Goal: Task Accomplishment & Management: Use online tool/utility

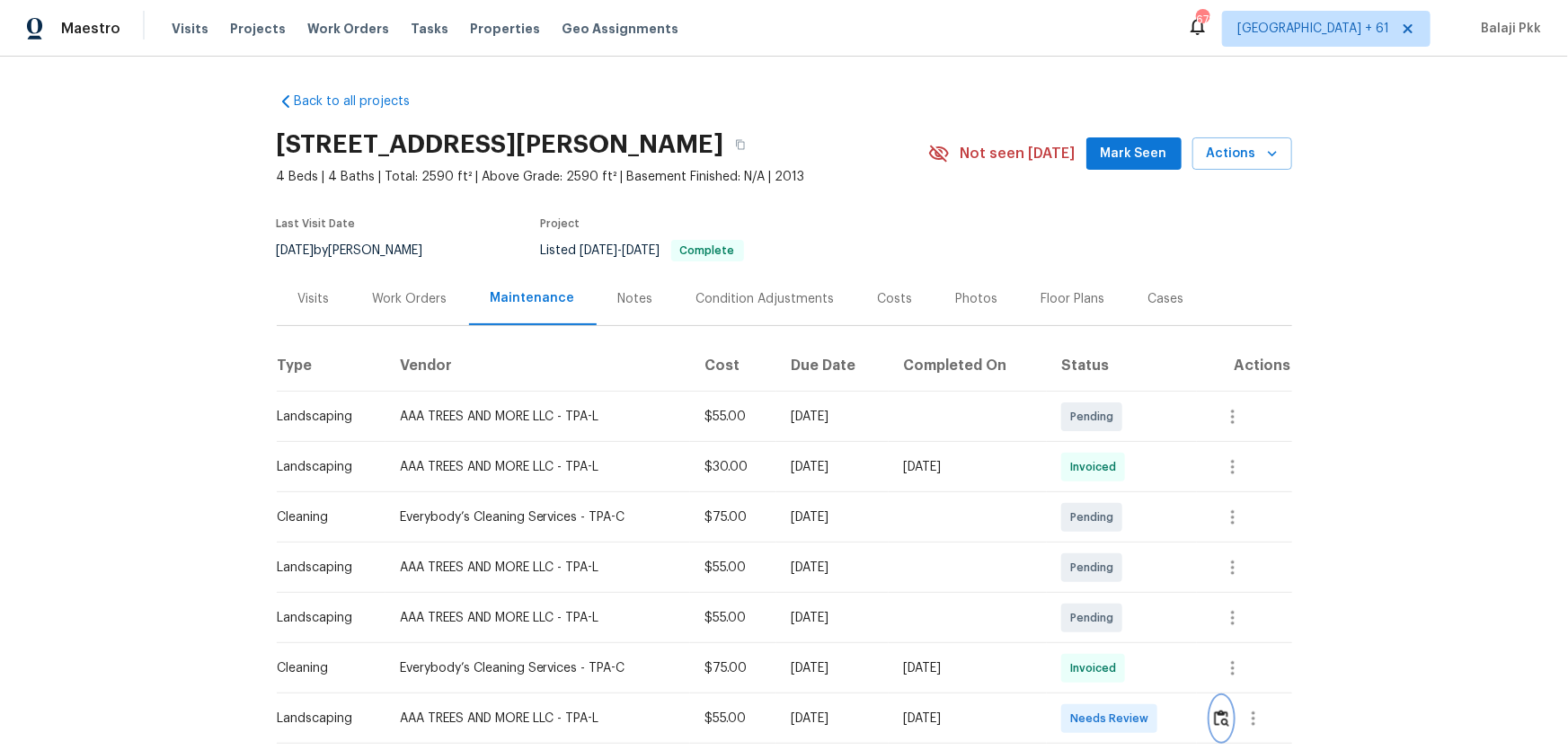
click at [1115, 495] on img "button" at bounding box center [1221, 718] width 15 height 17
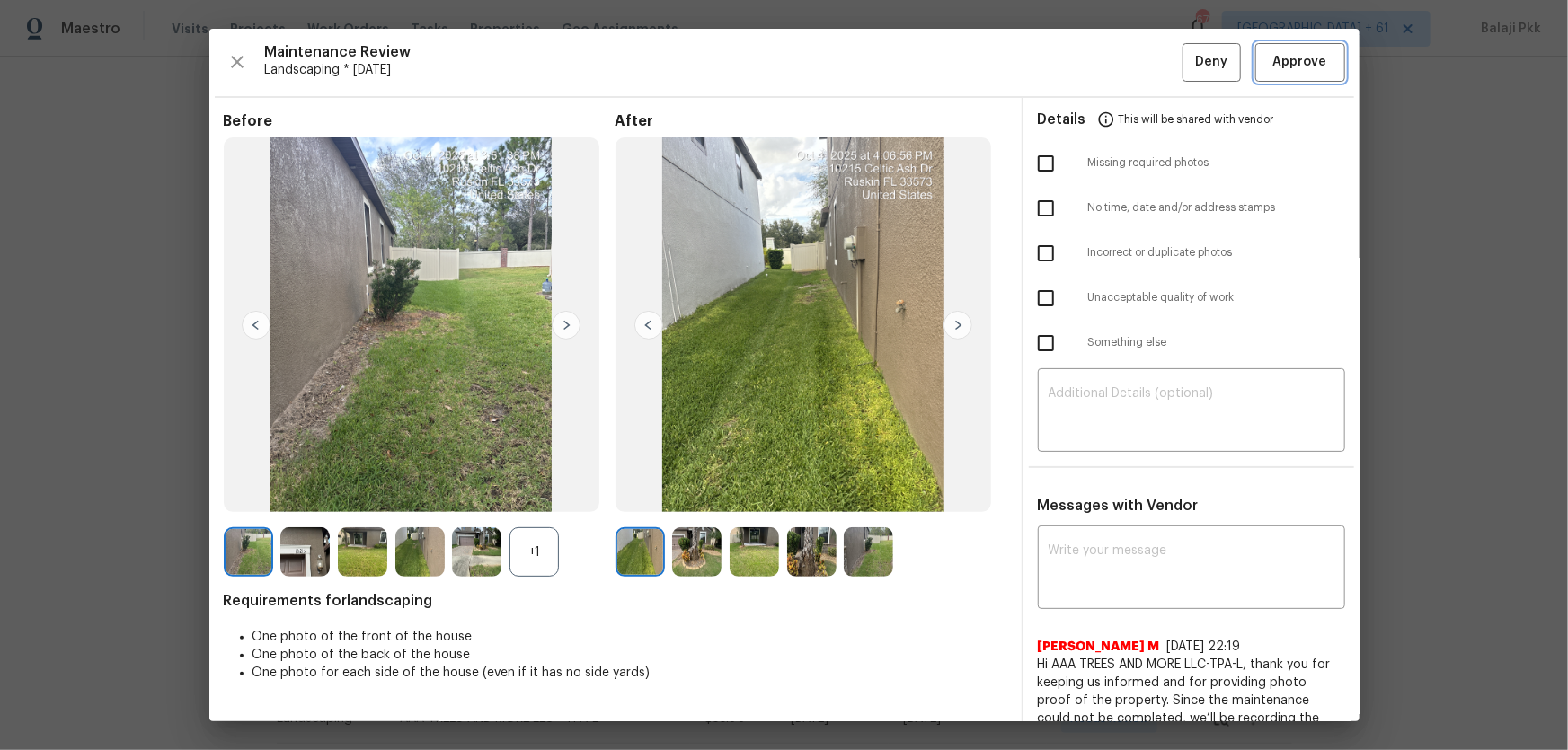
click at [1115, 58] on span "Approve" at bounding box center [1300, 62] width 61 height 22
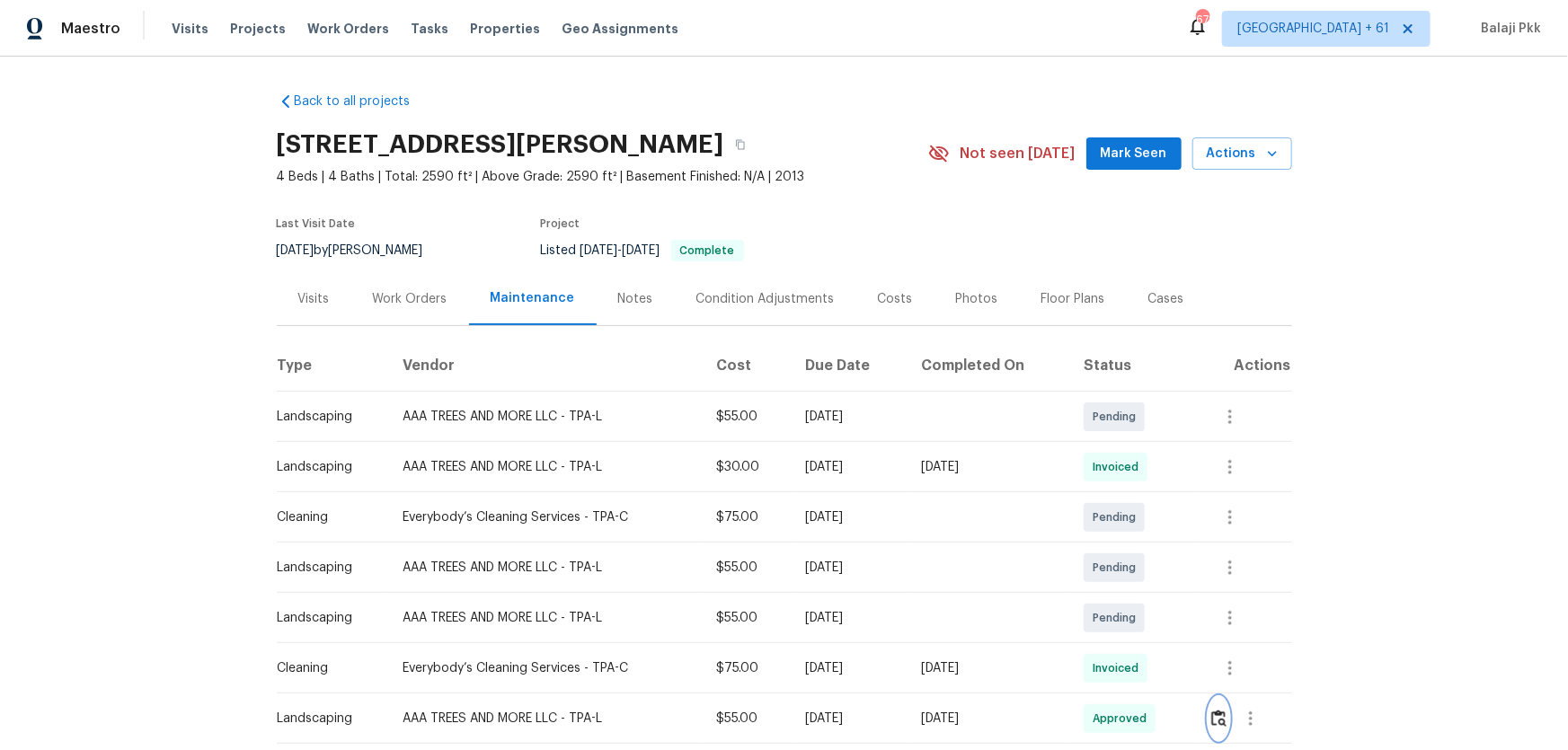
scroll to position [1, 0]
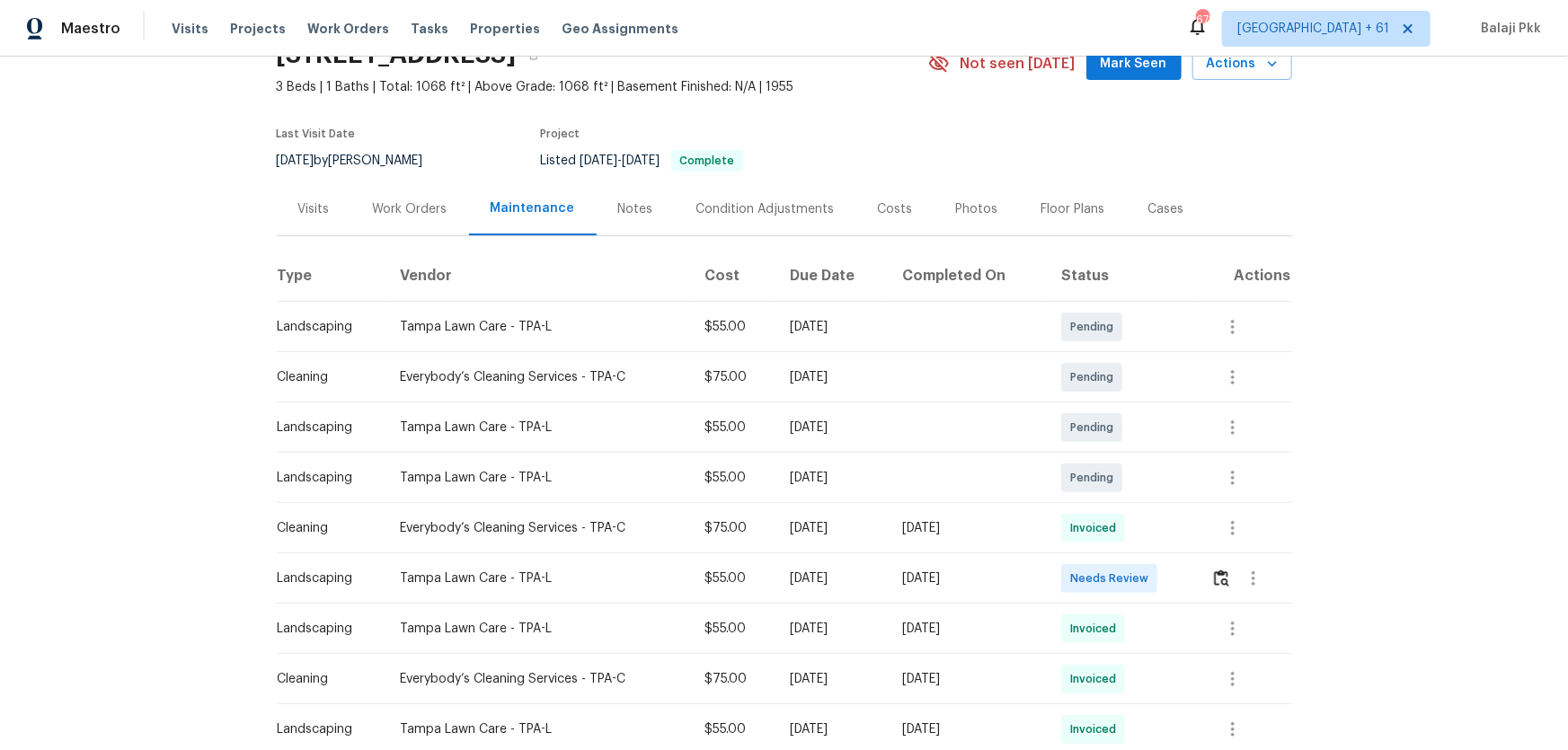
scroll to position [81, 0]
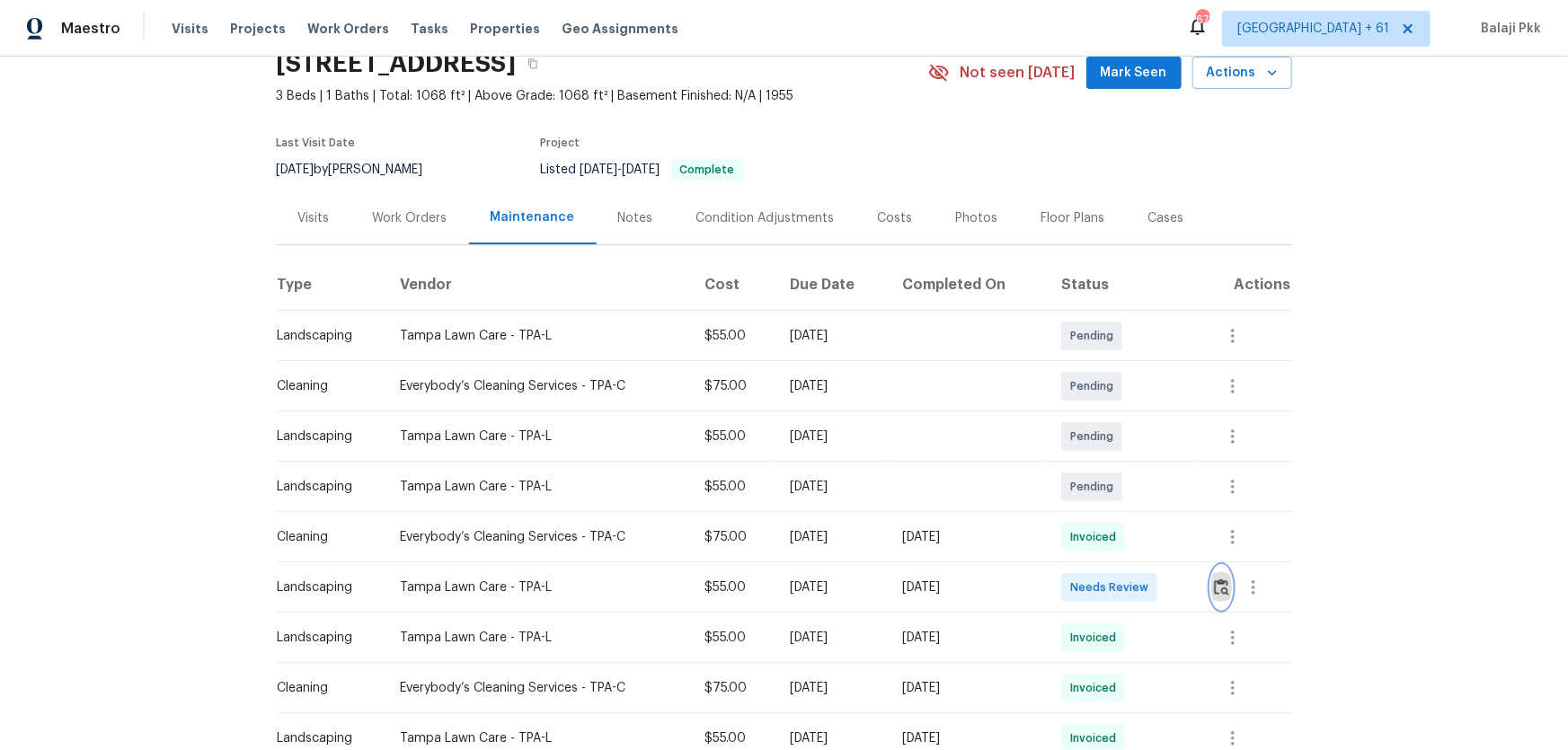
click at [1115, 495] on img "button" at bounding box center [1221, 587] width 15 height 17
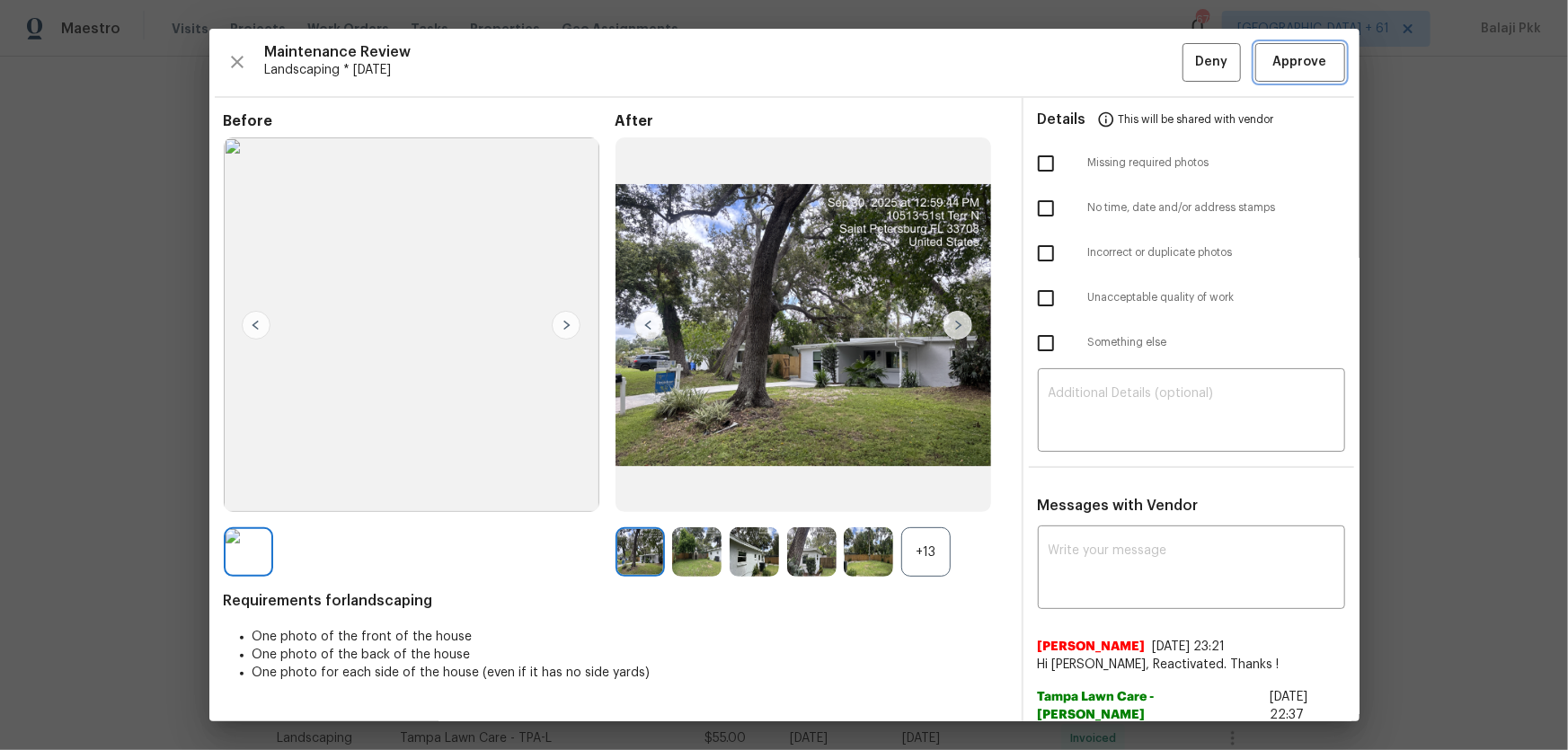
click at [1115, 62] on span "Approve" at bounding box center [1300, 62] width 54 height 22
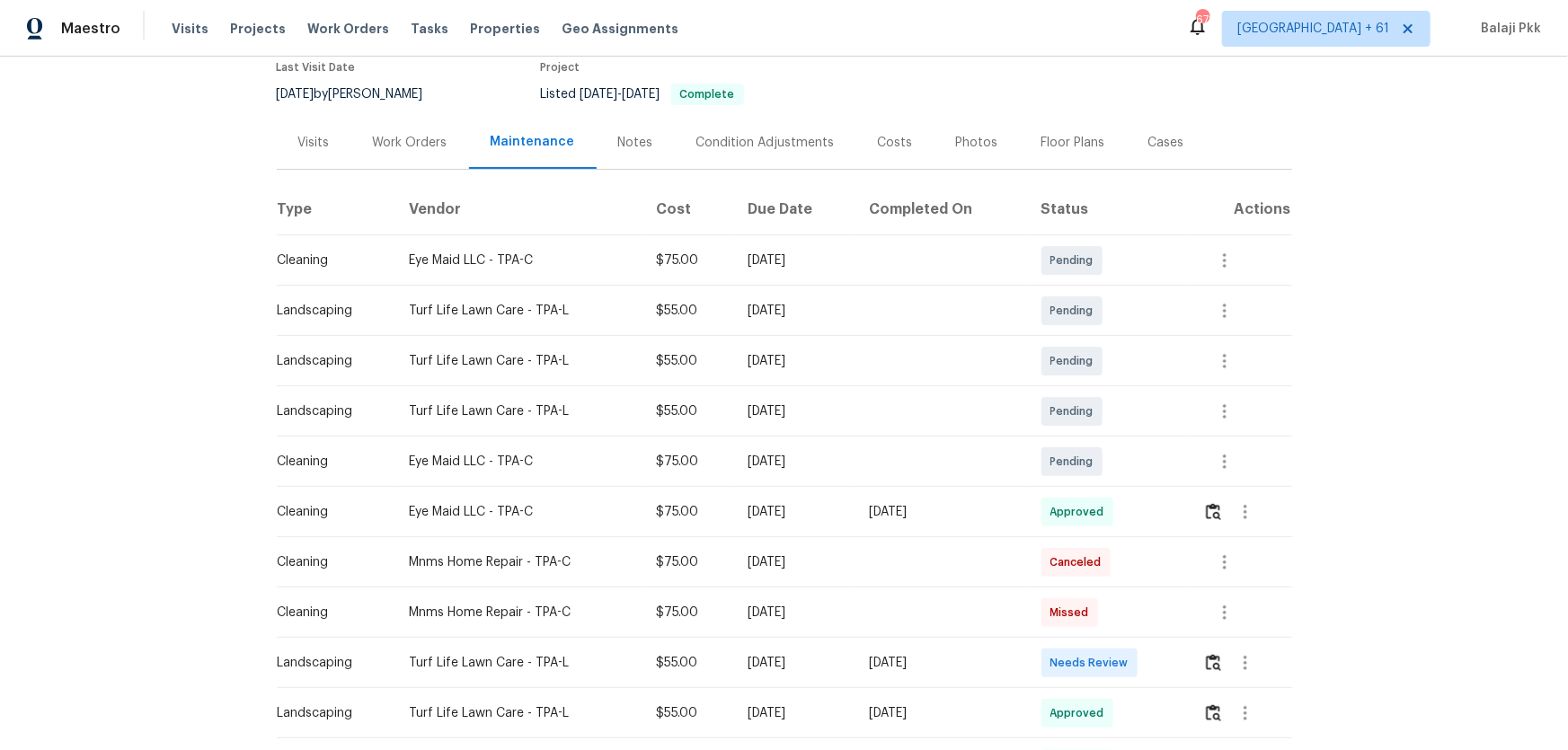
scroll to position [163, 0]
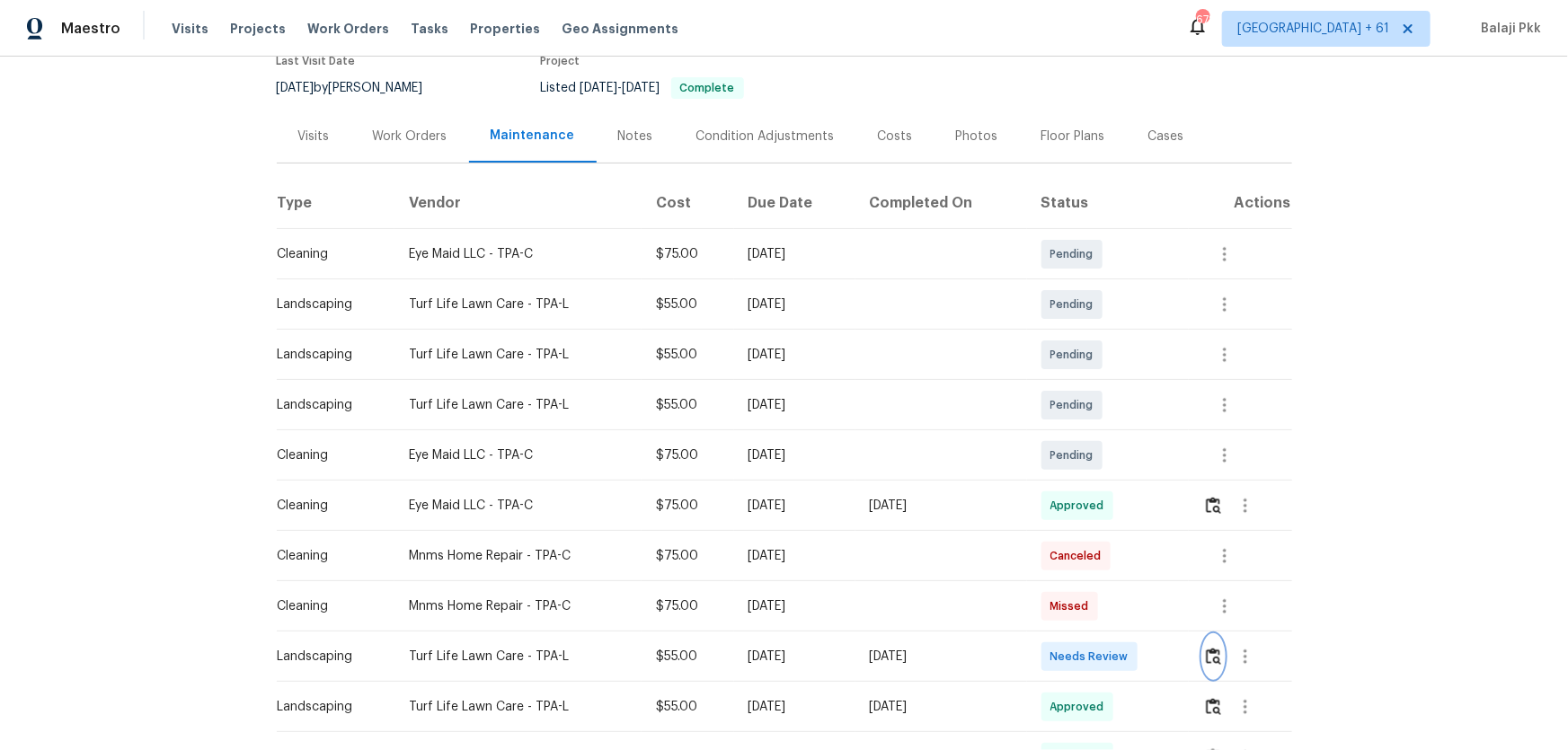
click at [1115, 495] on button "button" at bounding box center [1213, 656] width 21 height 43
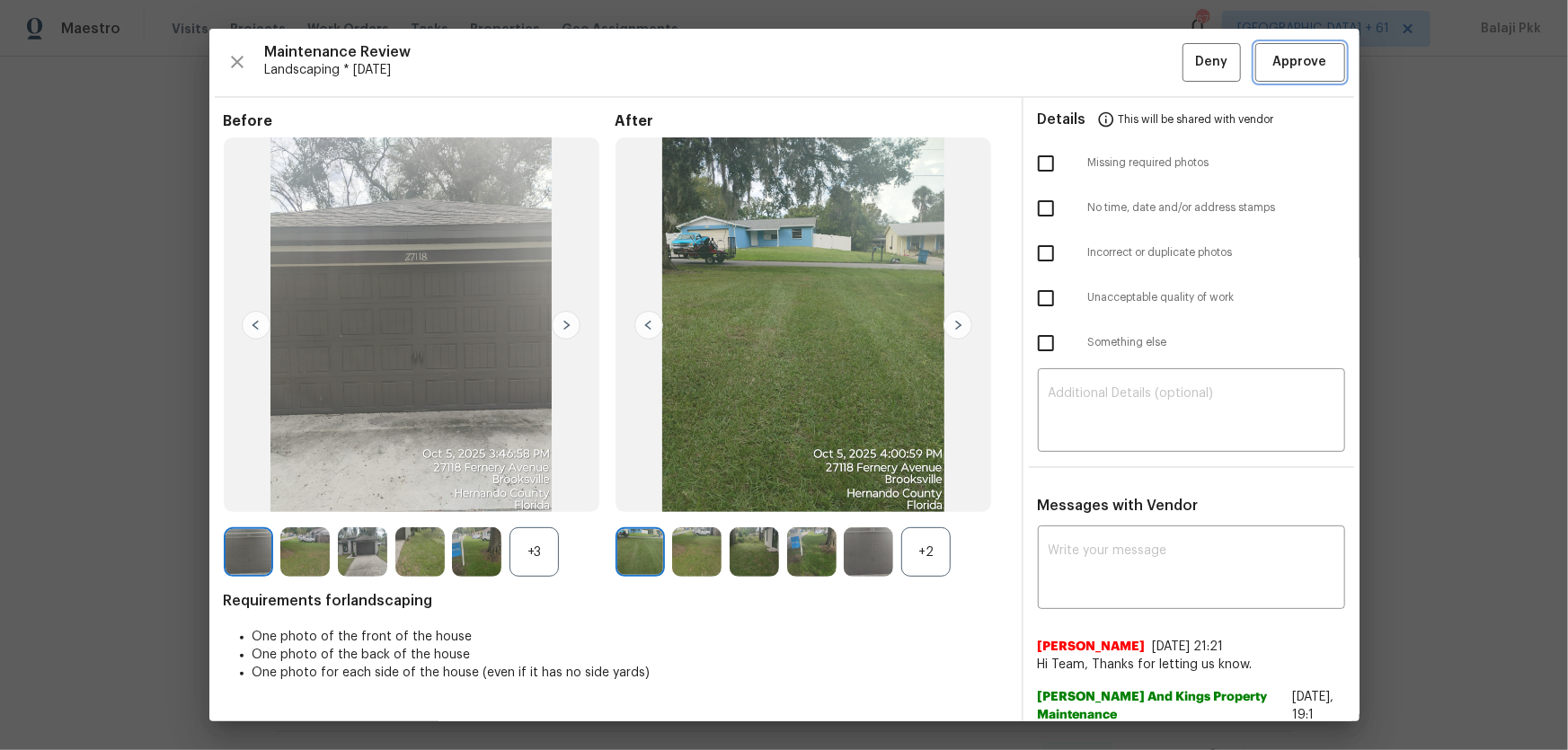
click at [1115, 58] on span "Approve" at bounding box center [1300, 62] width 54 height 22
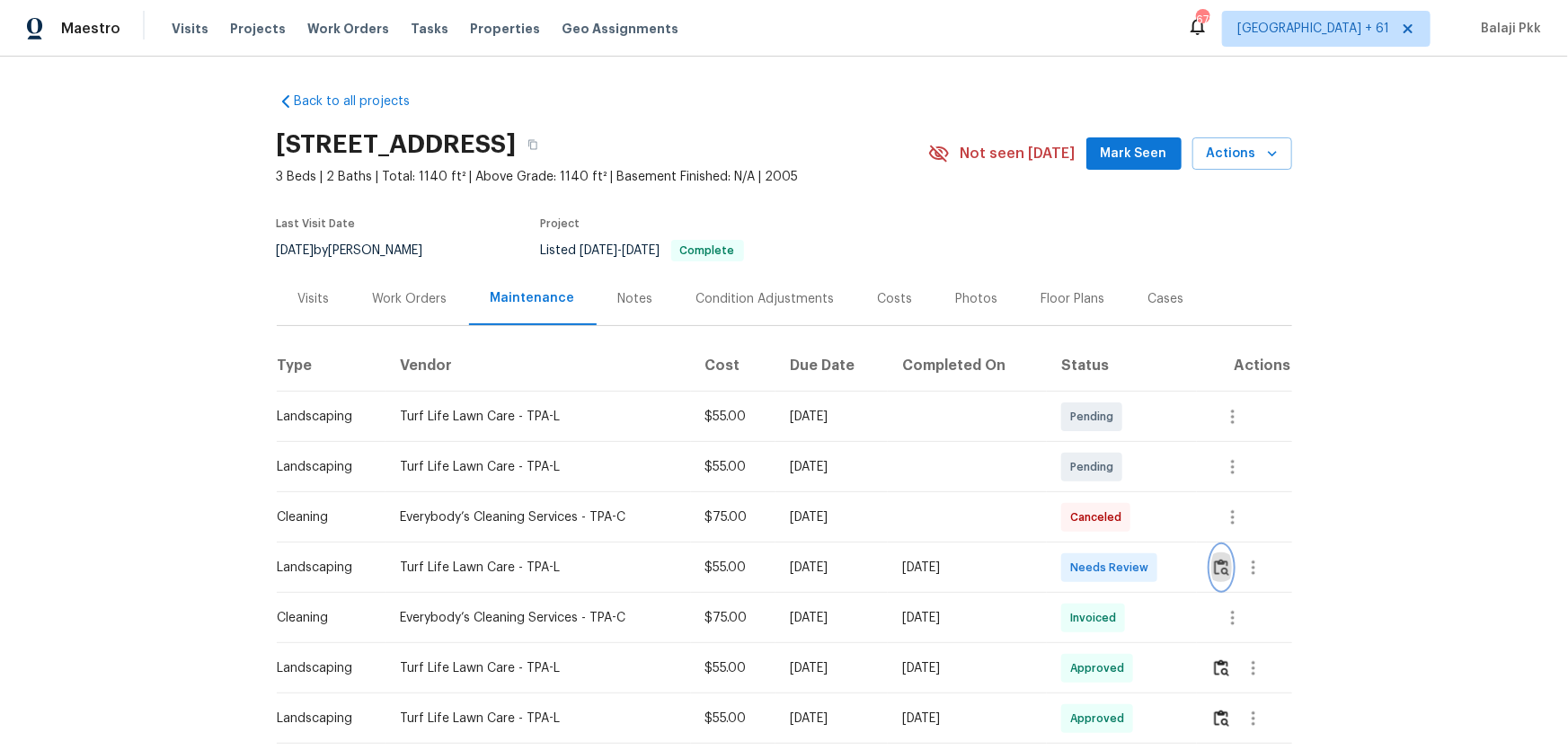
click at [1220, 545] on img "button" at bounding box center [1221, 567] width 15 height 17
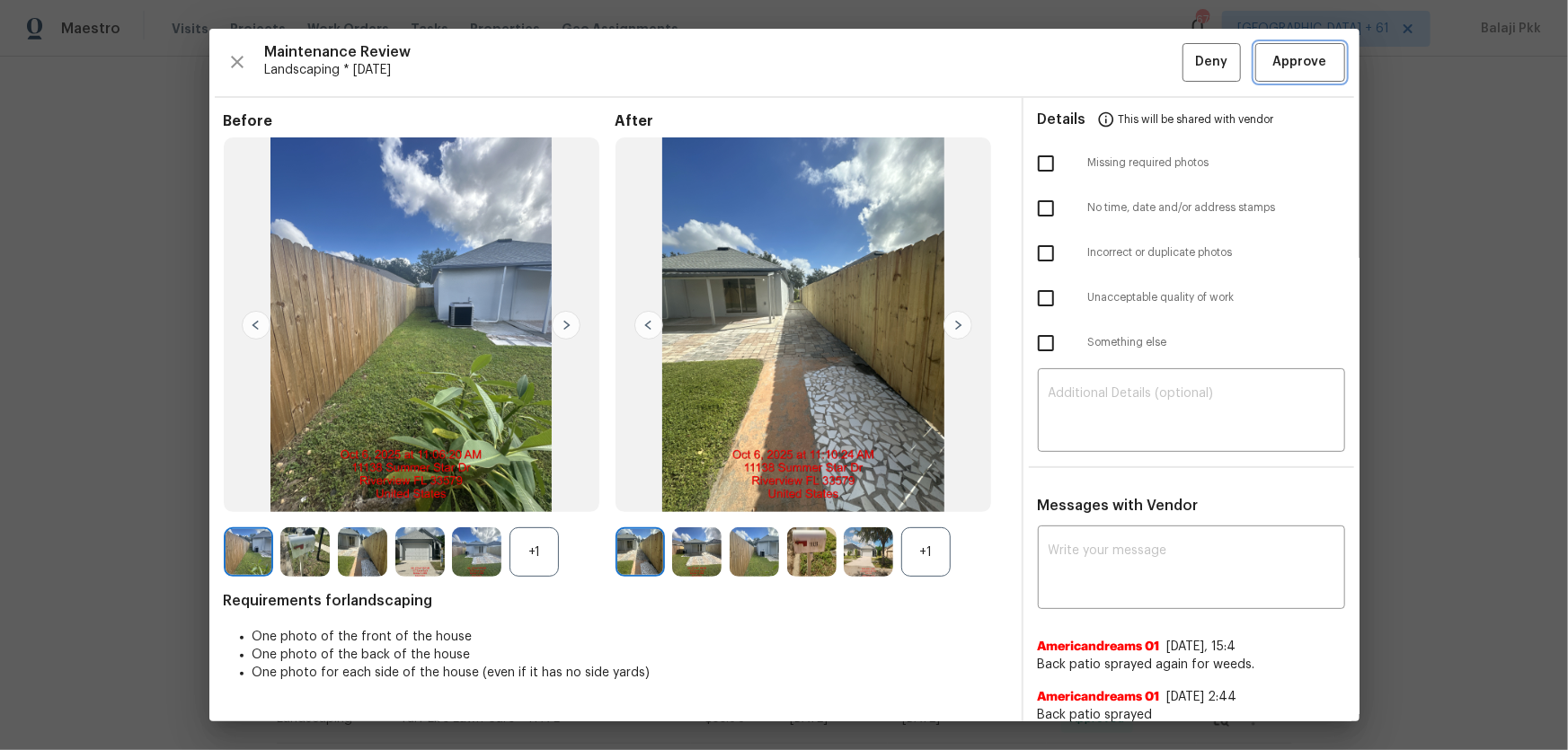
click at [1226, 55] on button "Approve" at bounding box center [1300, 62] width 90 height 39
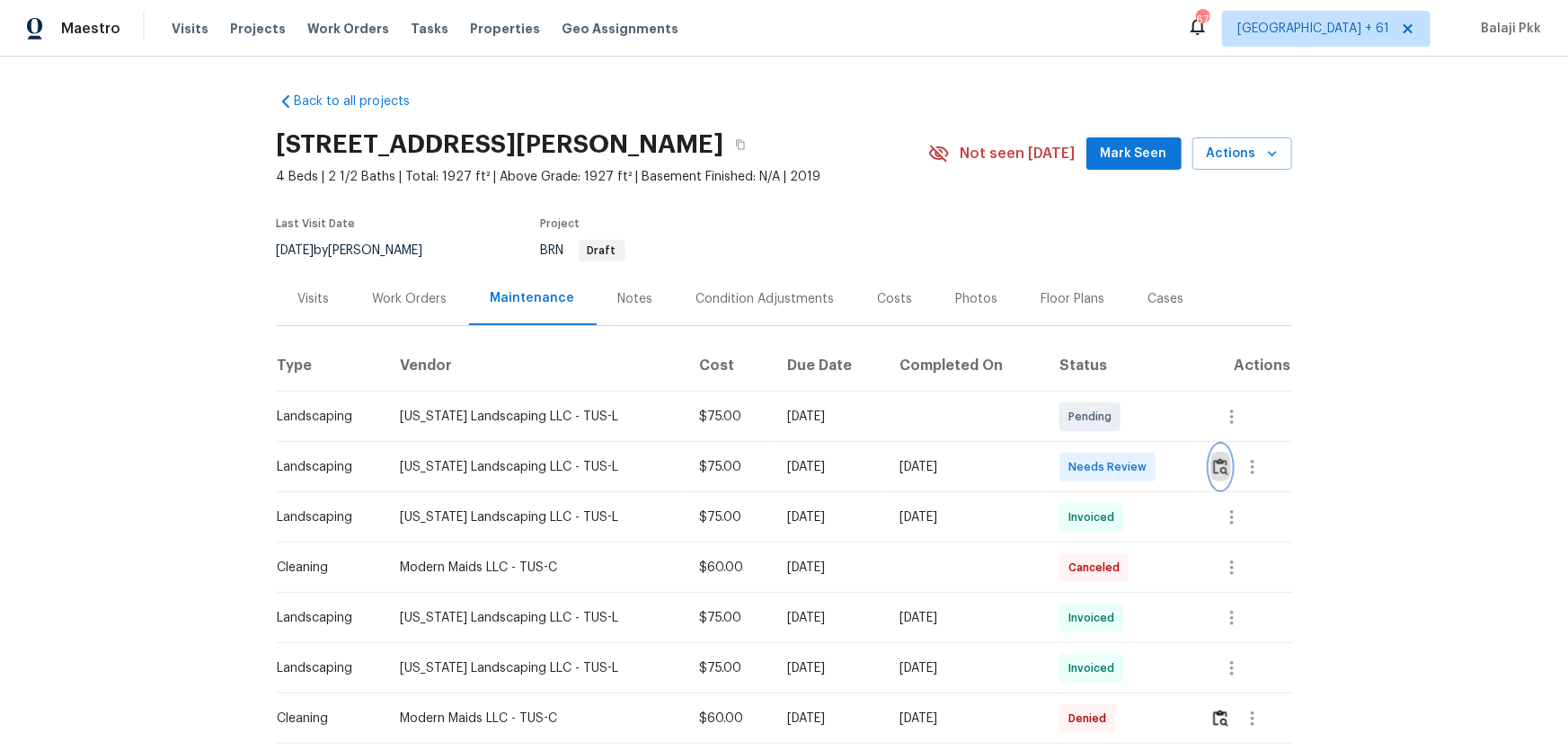
click at [1215, 466] on img "button" at bounding box center [1220, 466] width 15 height 17
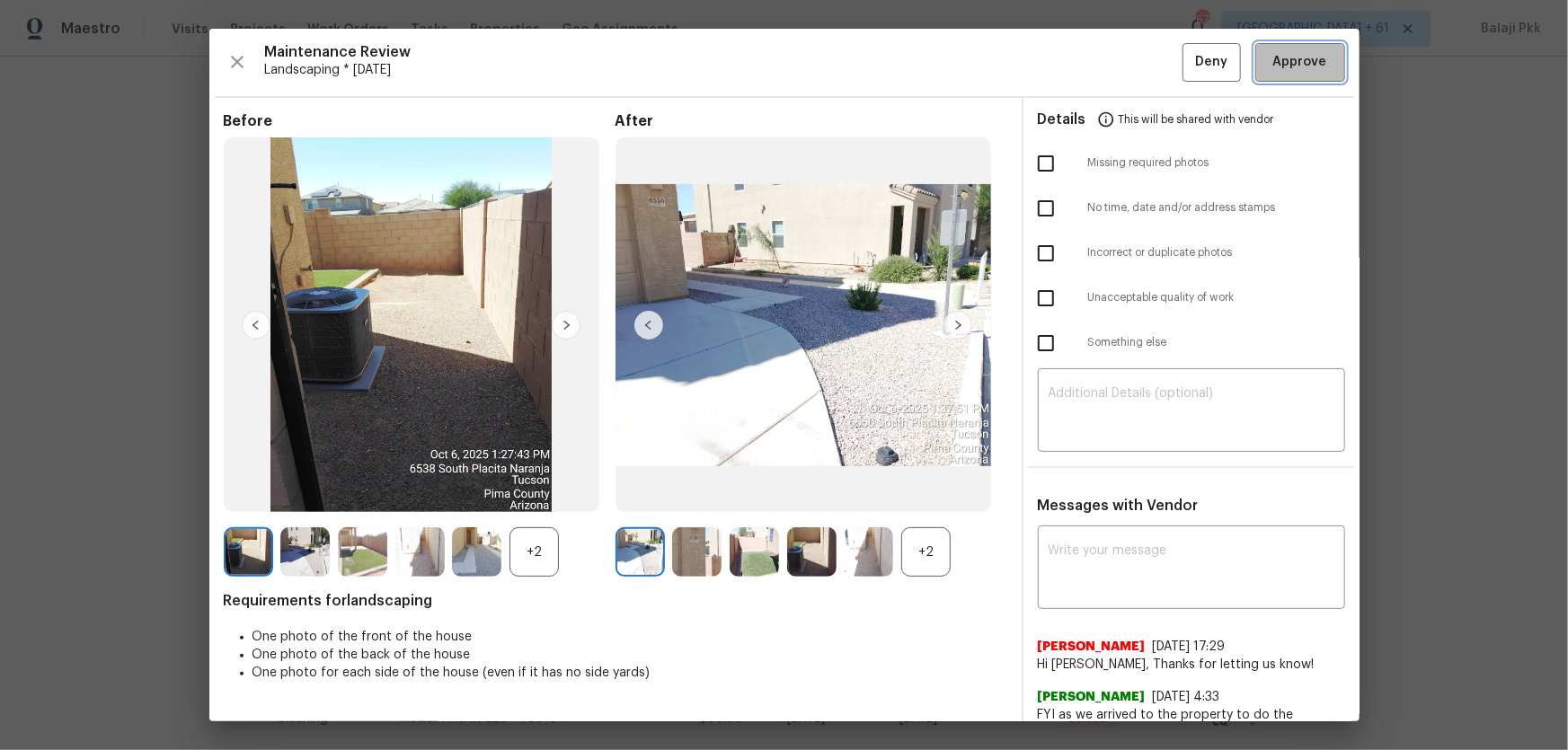
click at [1226, 56] on span "Approve" at bounding box center [1300, 62] width 54 height 22
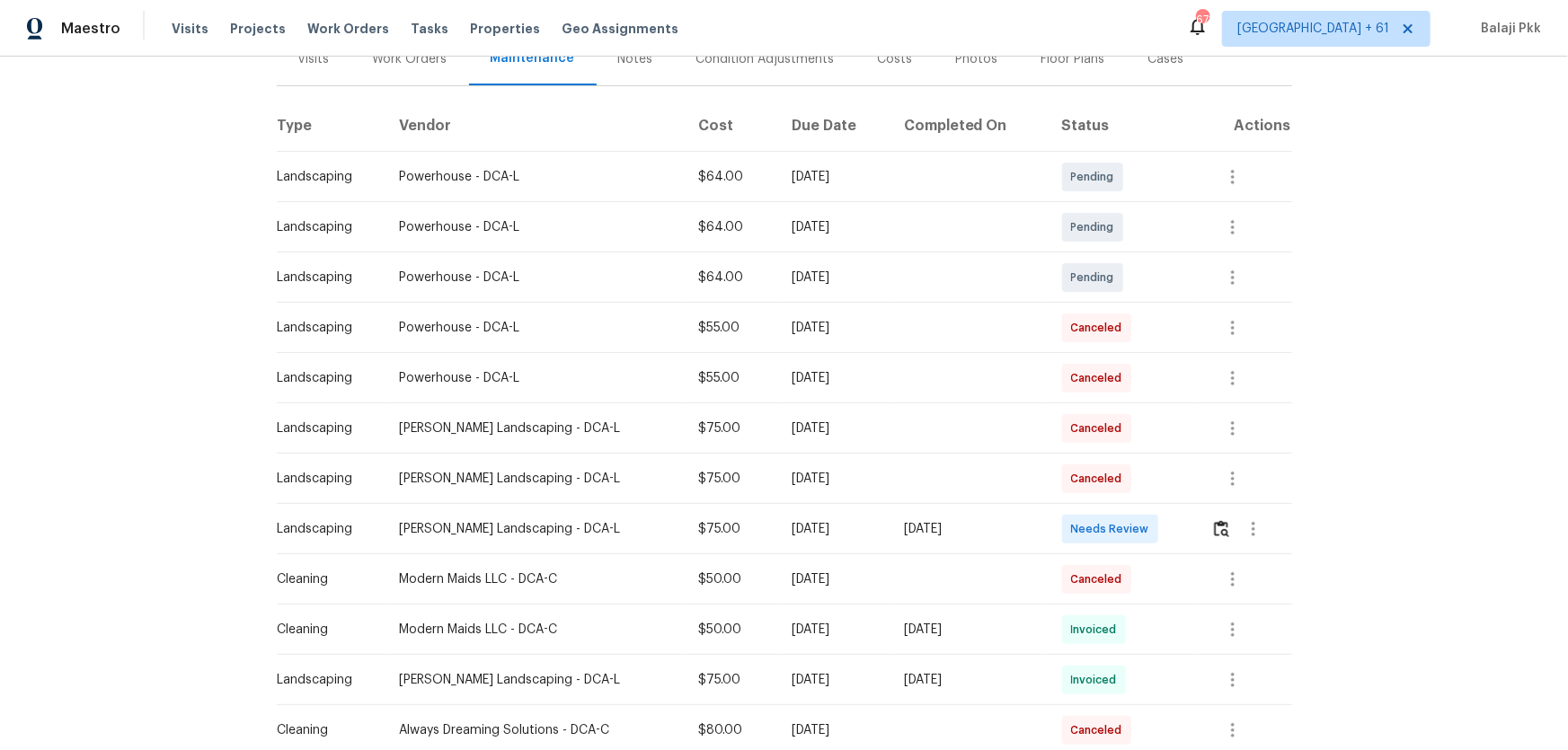
scroll to position [408, 0]
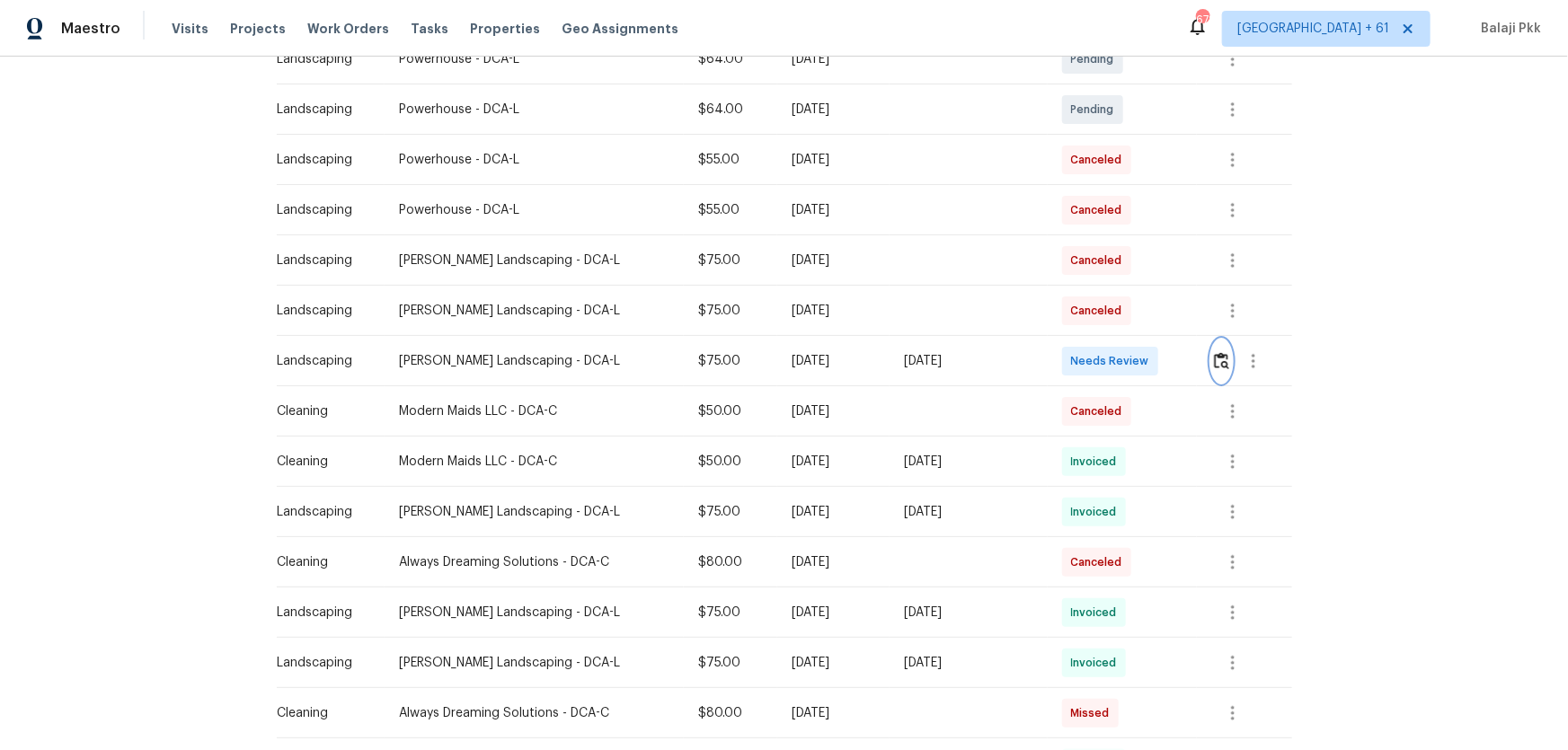
click at [1115, 359] on img "button" at bounding box center [1221, 360] width 15 height 17
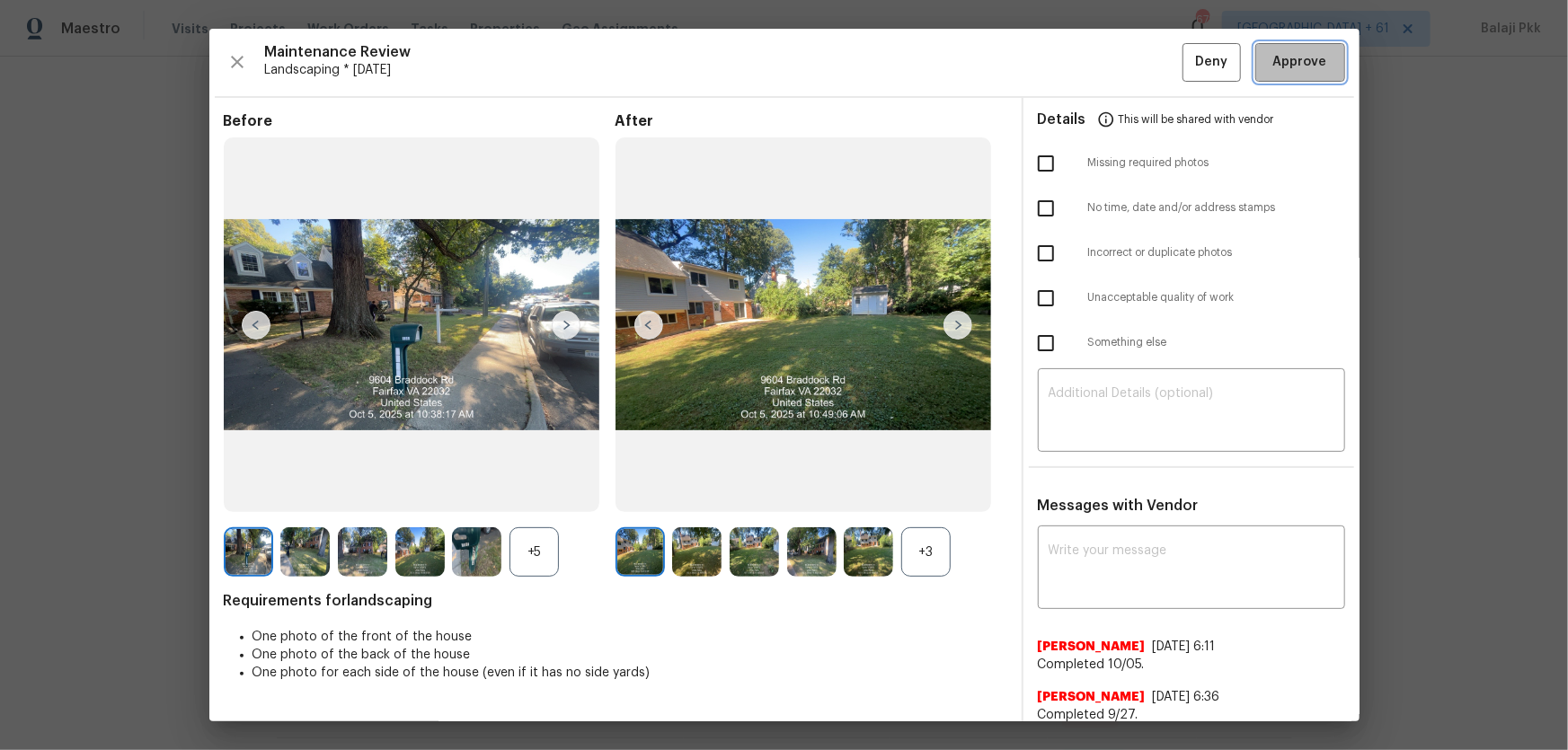
click at [1115, 65] on span "Approve" at bounding box center [1300, 62] width 54 height 22
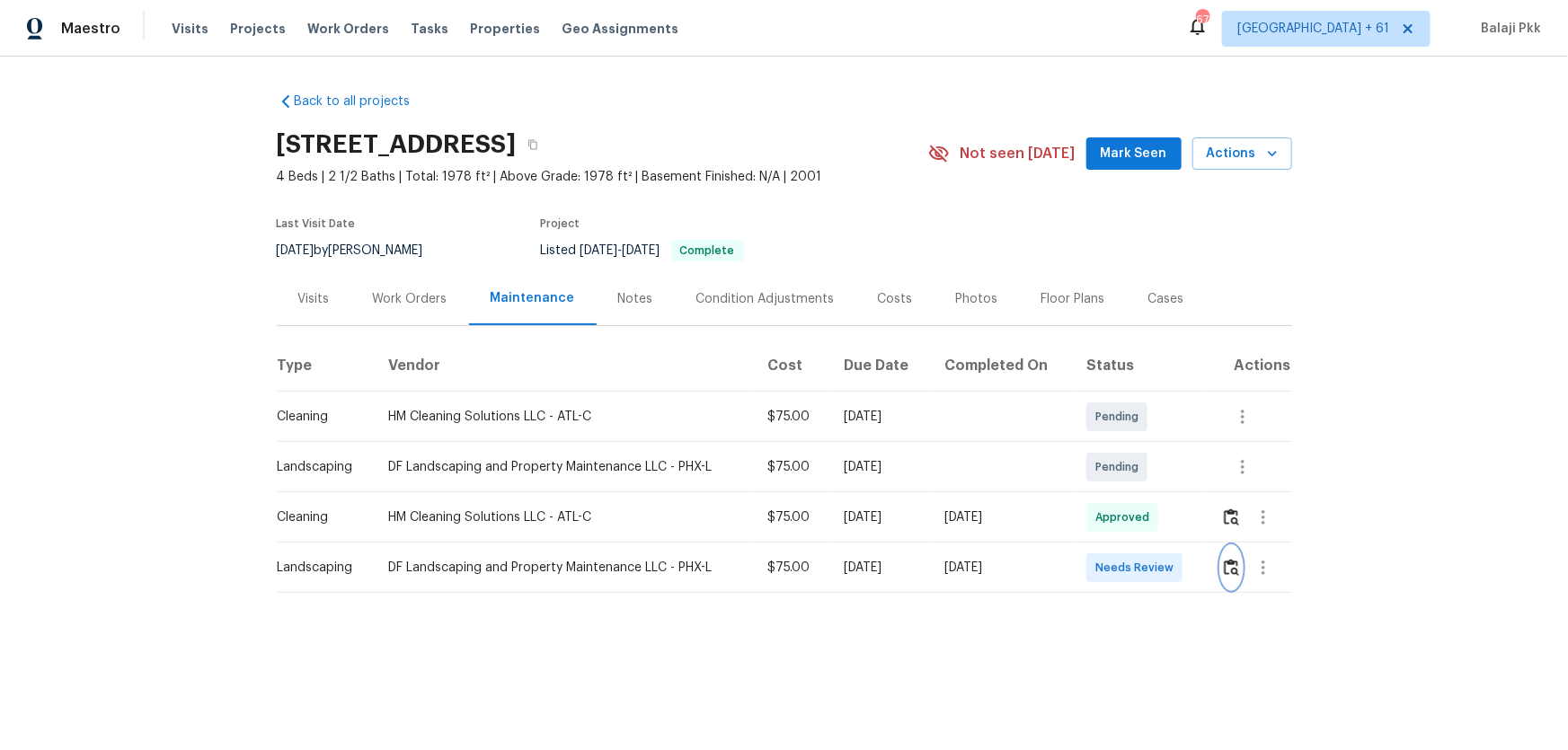
click at [1115, 495] on button "button" at bounding box center [1231, 567] width 21 height 43
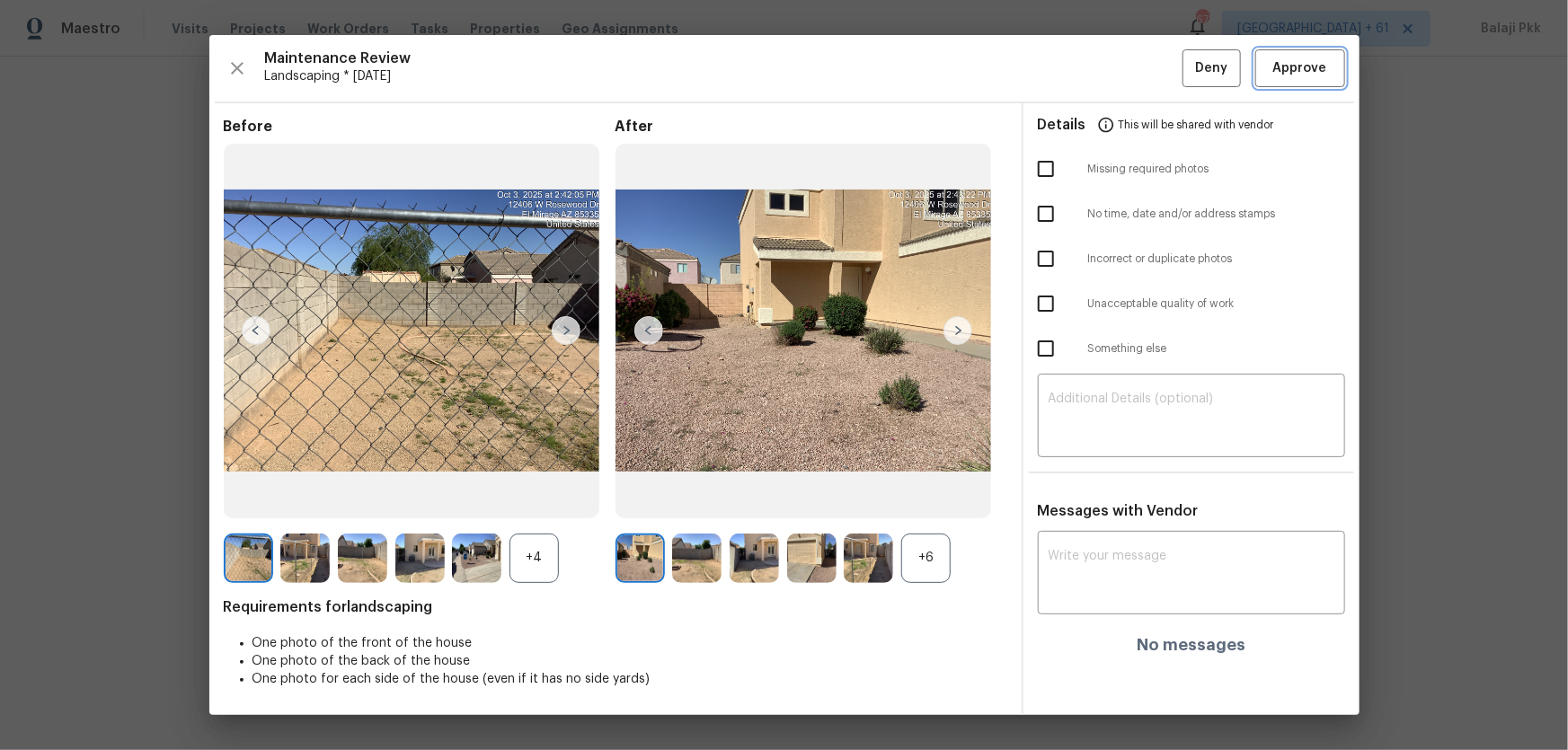
click at [1115, 63] on span "Approve" at bounding box center [1300, 69] width 54 height 22
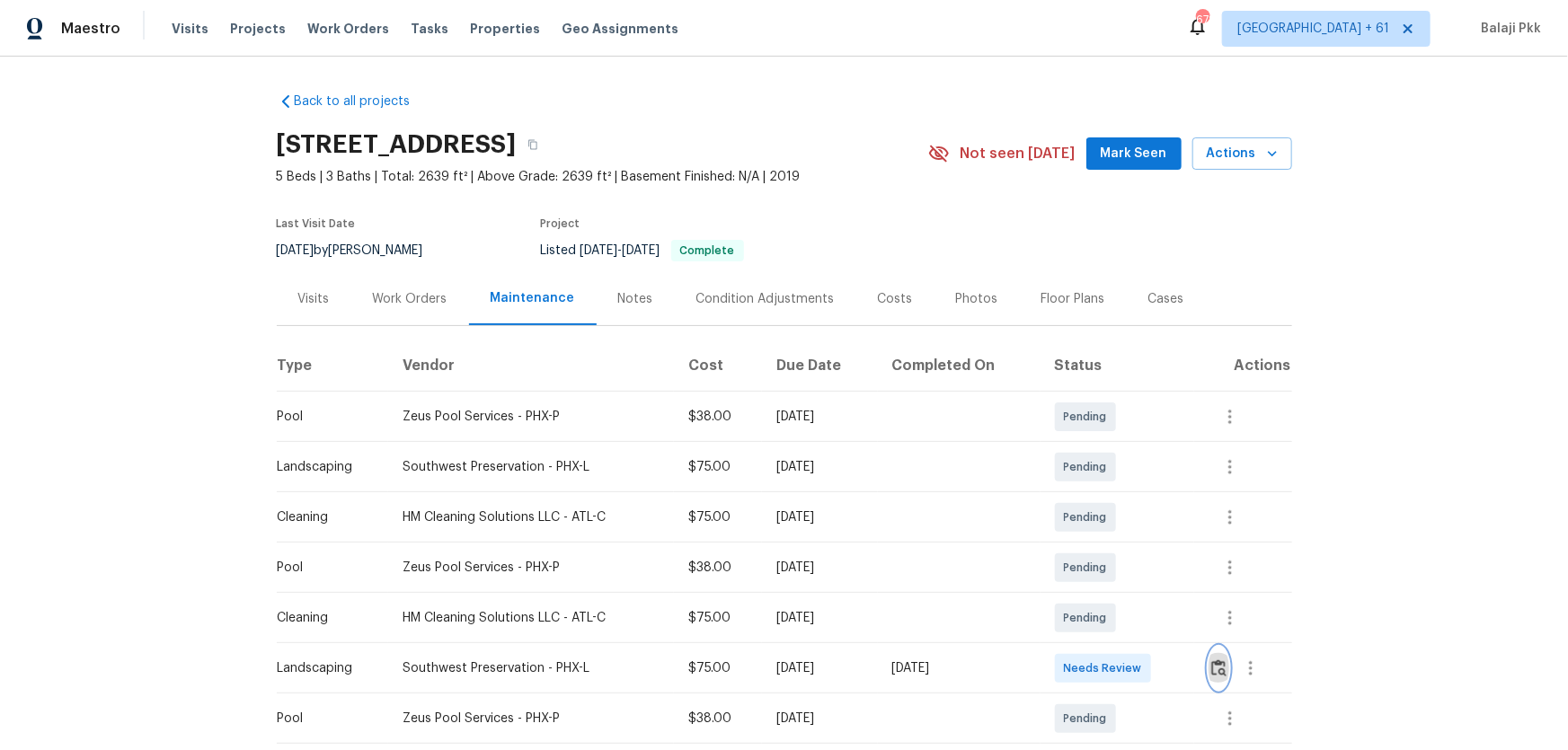
click at [1115, 495] on img "button" at bounding box center [1218, 668] width 15 height 17
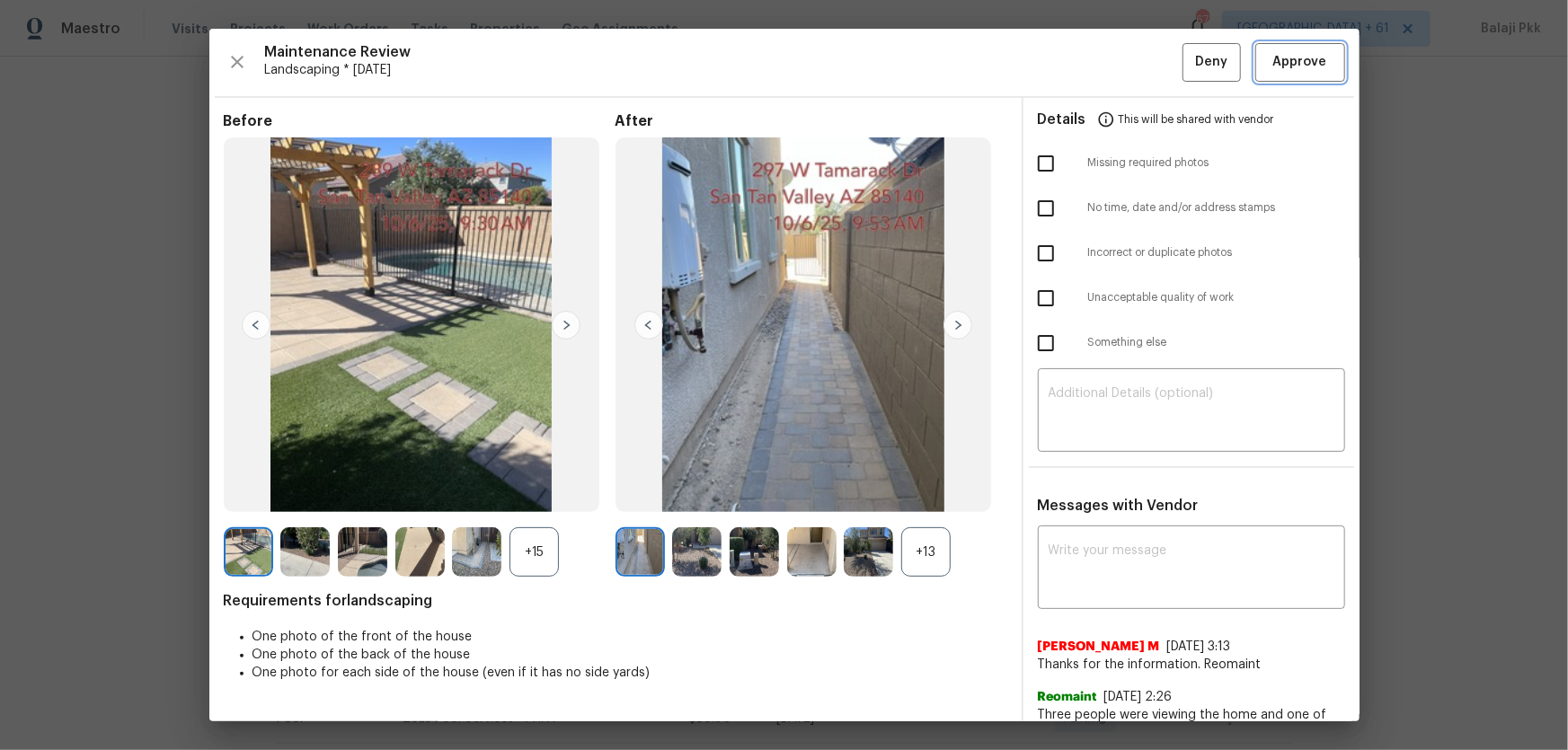
click at [1115, 52] on span "Approve" at bounding box center [1300, 62] width 54 height 22
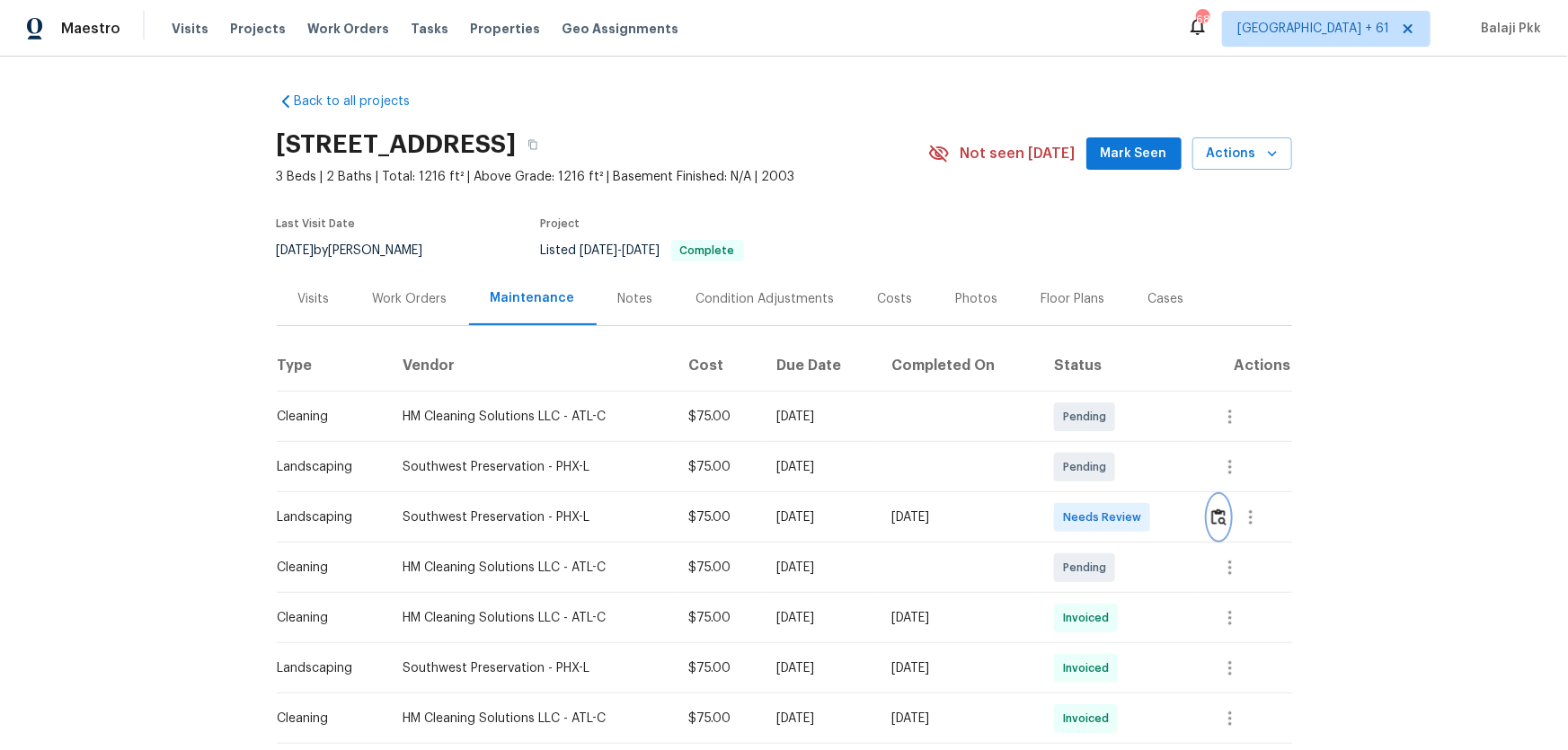
click at [1115, 495] on img "button" at bounding box center [1218, 517] width 15 height 17
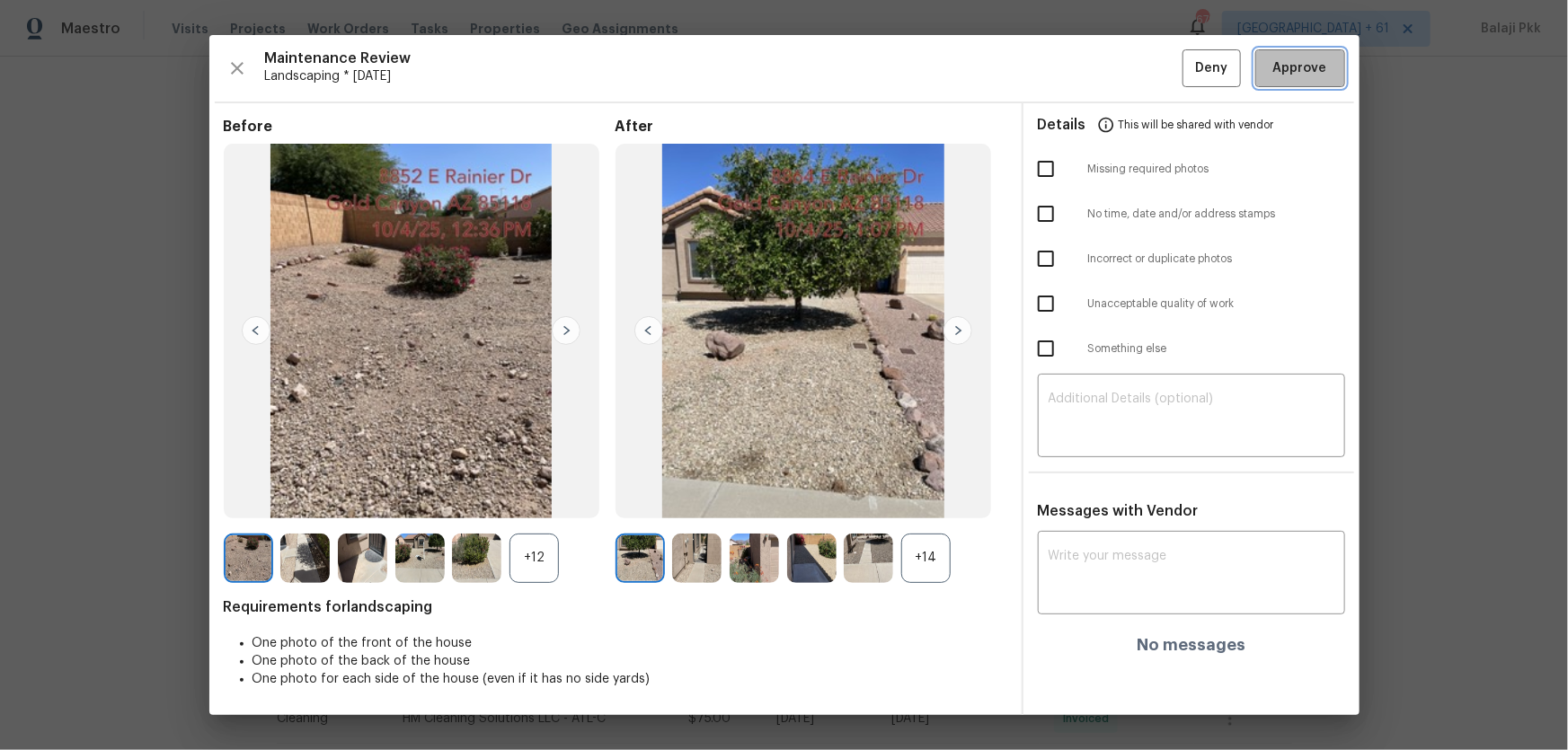
drag, startPoint x: 1299, startPoint y: 77, endPoint x: 951, endPoint y: 10, distance: 355.1
click at [1115, 78] on span "Approve" at bounding box center [1300, 69] width 54 height 22
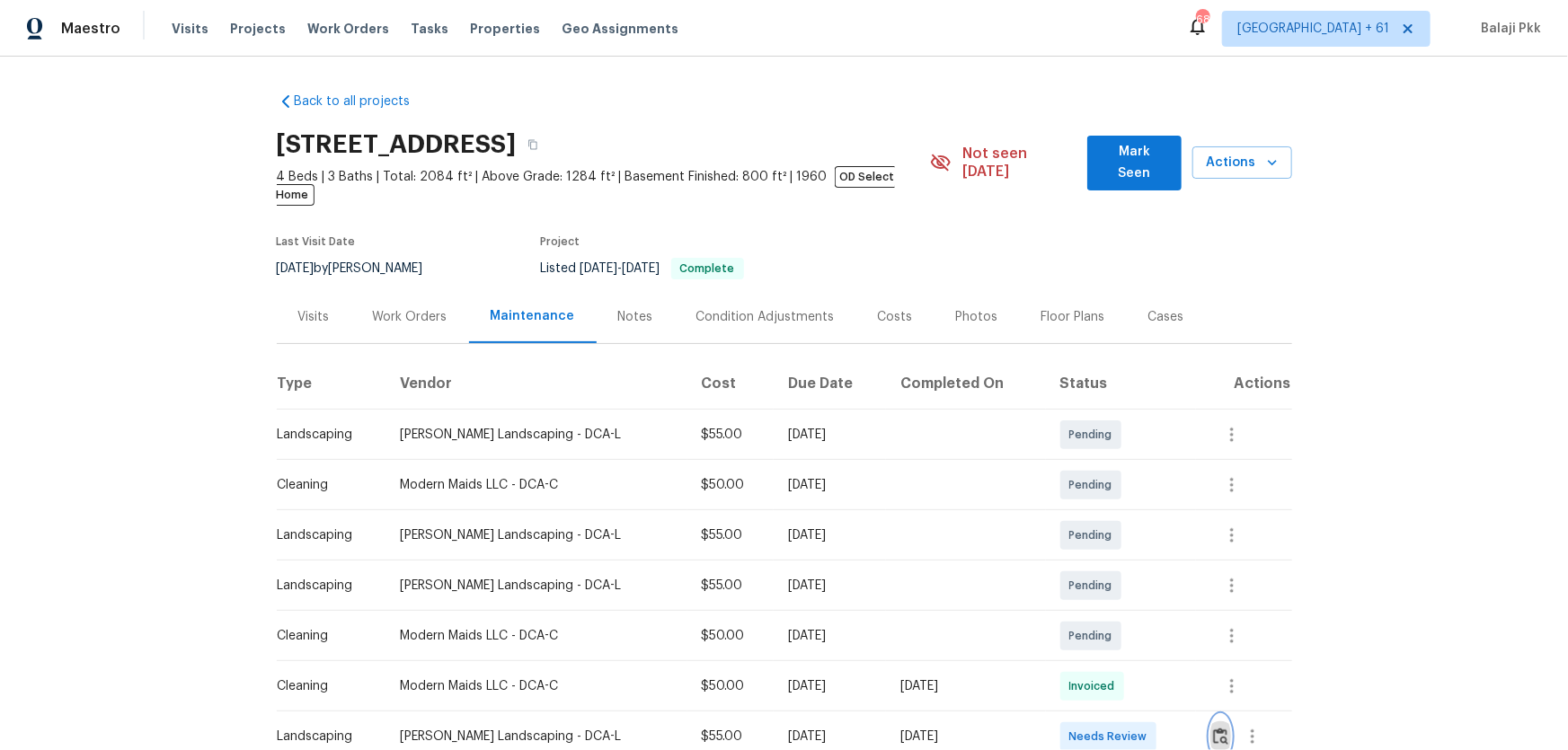
click at [1115, 495] on img "button" at bounding box center [1220, 736] width 15 height 17
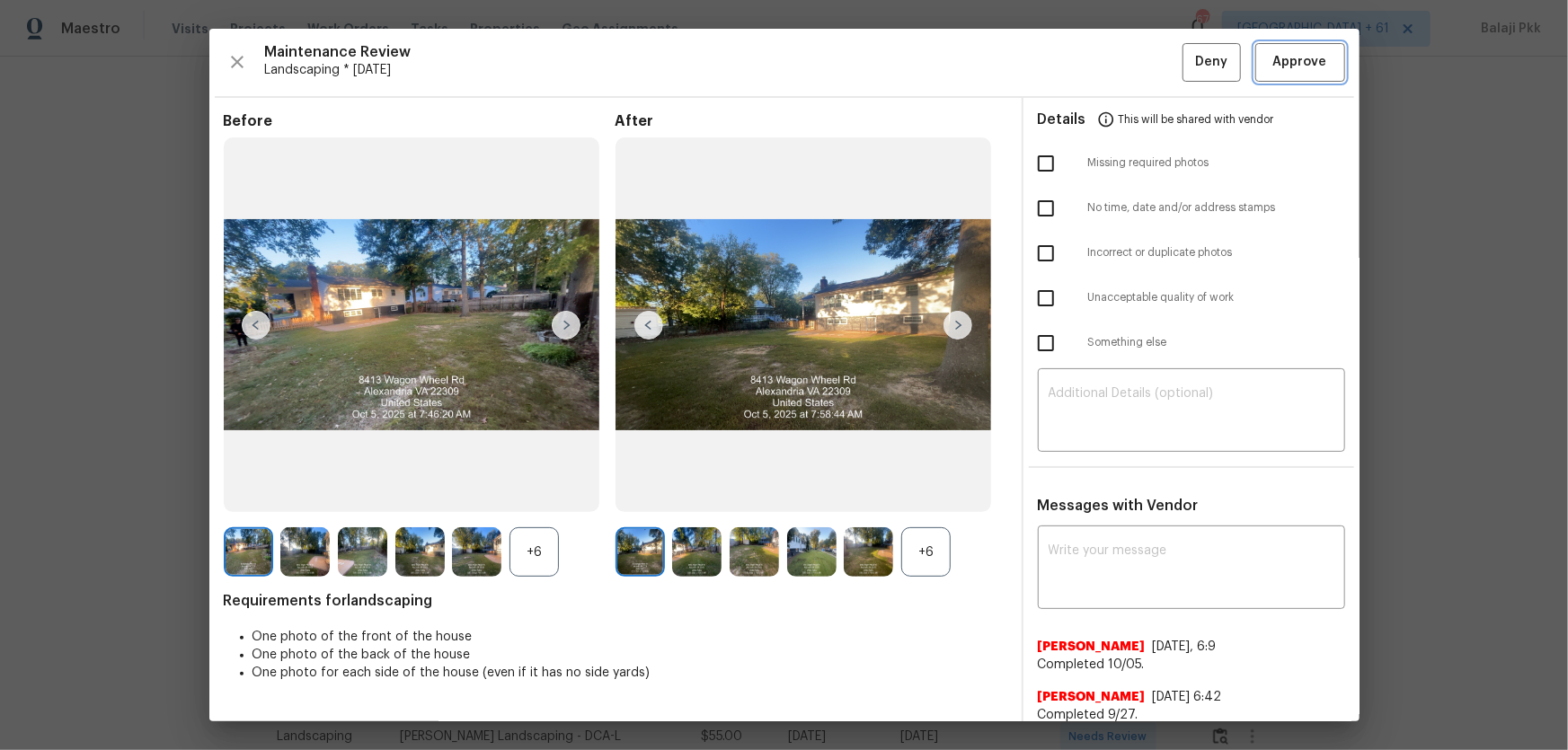
click at [1115, 63] on span "Approve" at bounding box center [1300, 62] width 54 height 22
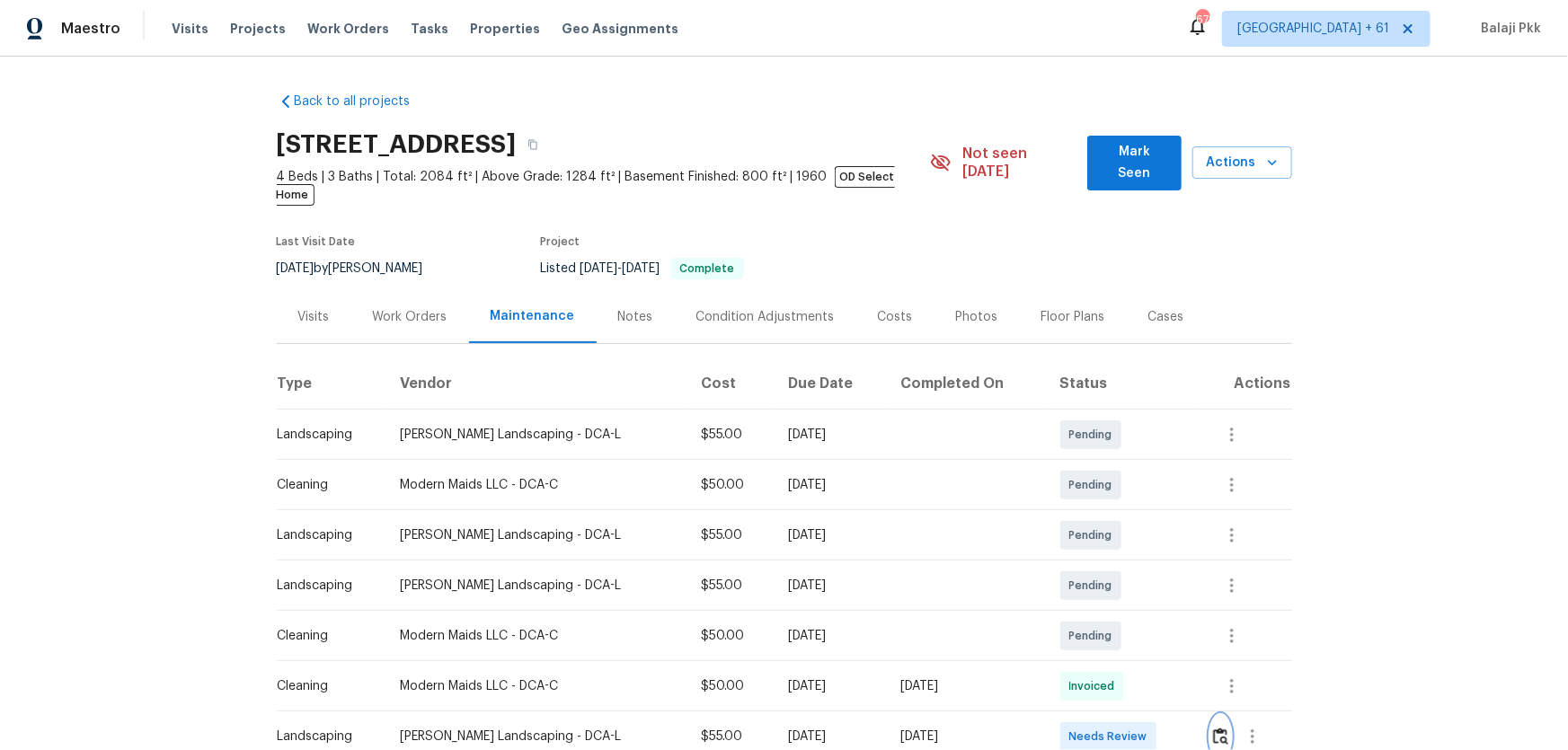
scroll to position [2, 0]
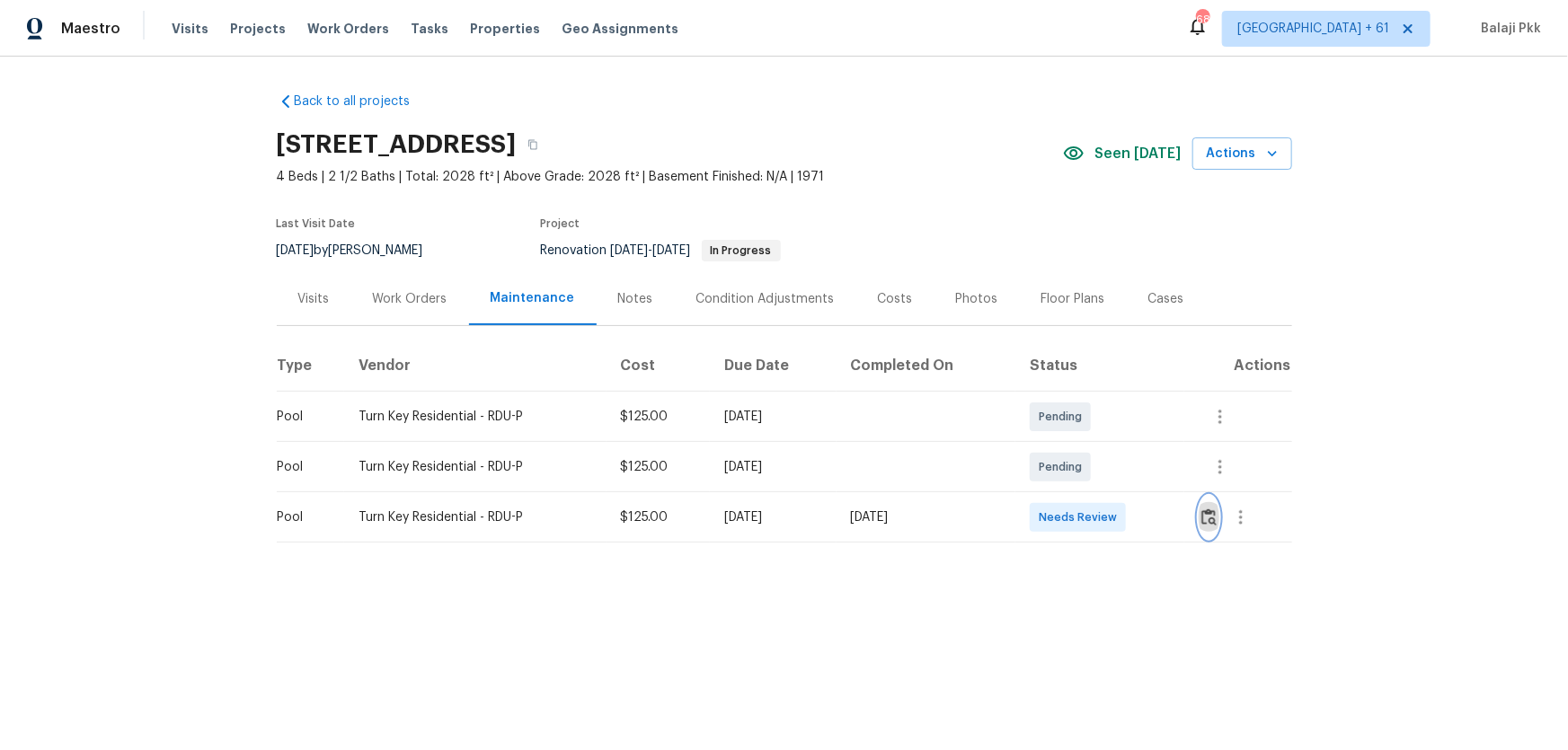
click at [1115, 495] on img "button" at bounding box center [1208, 517] width 15 height 17
